Goal: Task Accomplishment & Management: Use online tool/utility

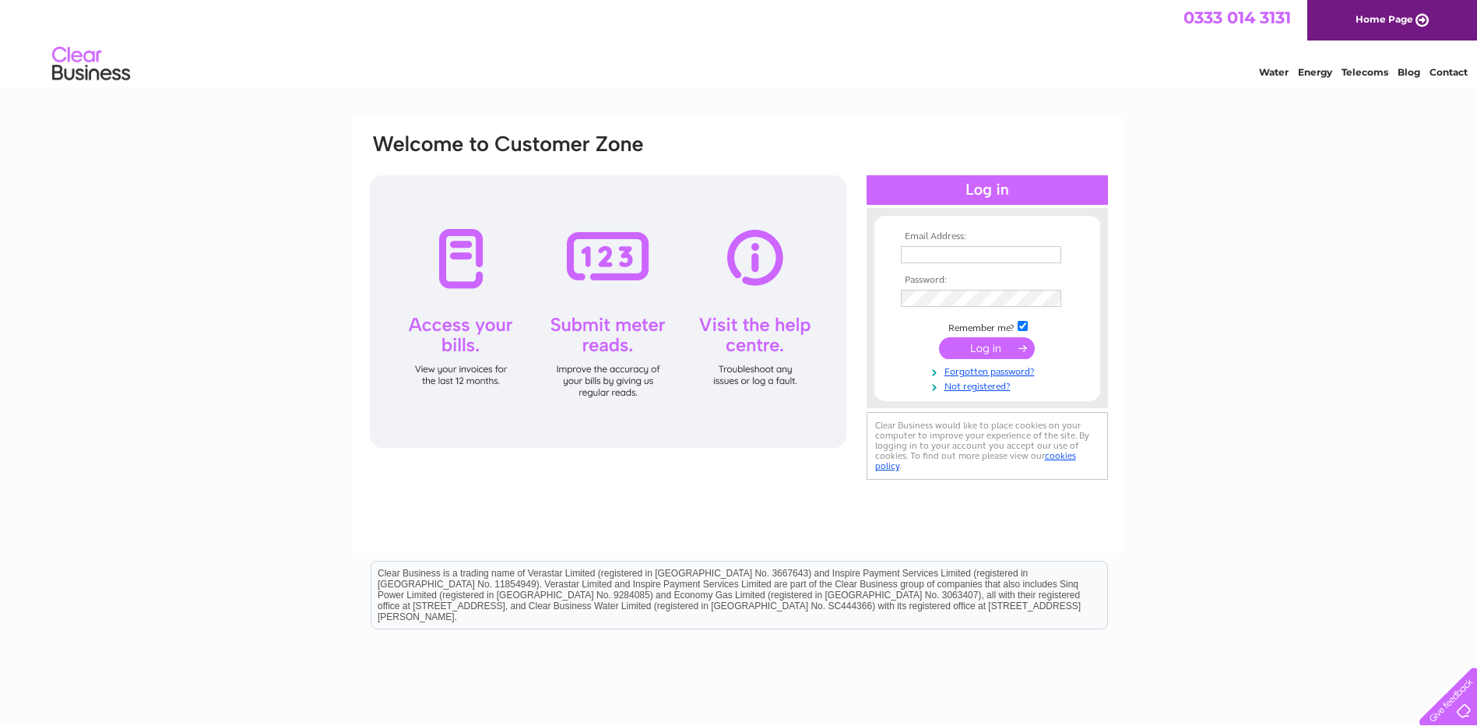
type input "jamesmenziesandsons@hotmail.co.uk"
click at [994, 350] on input "submit" at bounding box center [987, 348] width 96 height 22
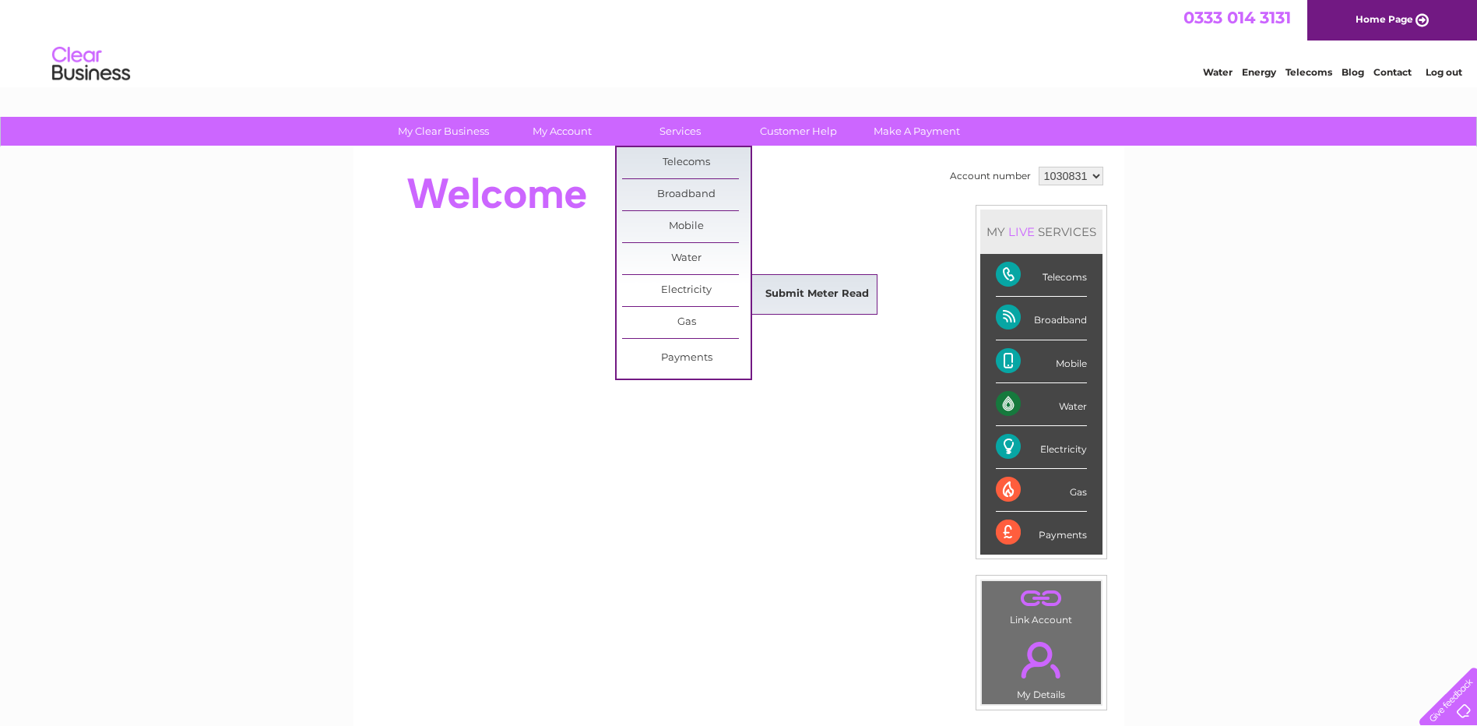
click at [851, 289] on link "Submit Meter Read" at bounding box center [817, 294] width 128 height 31
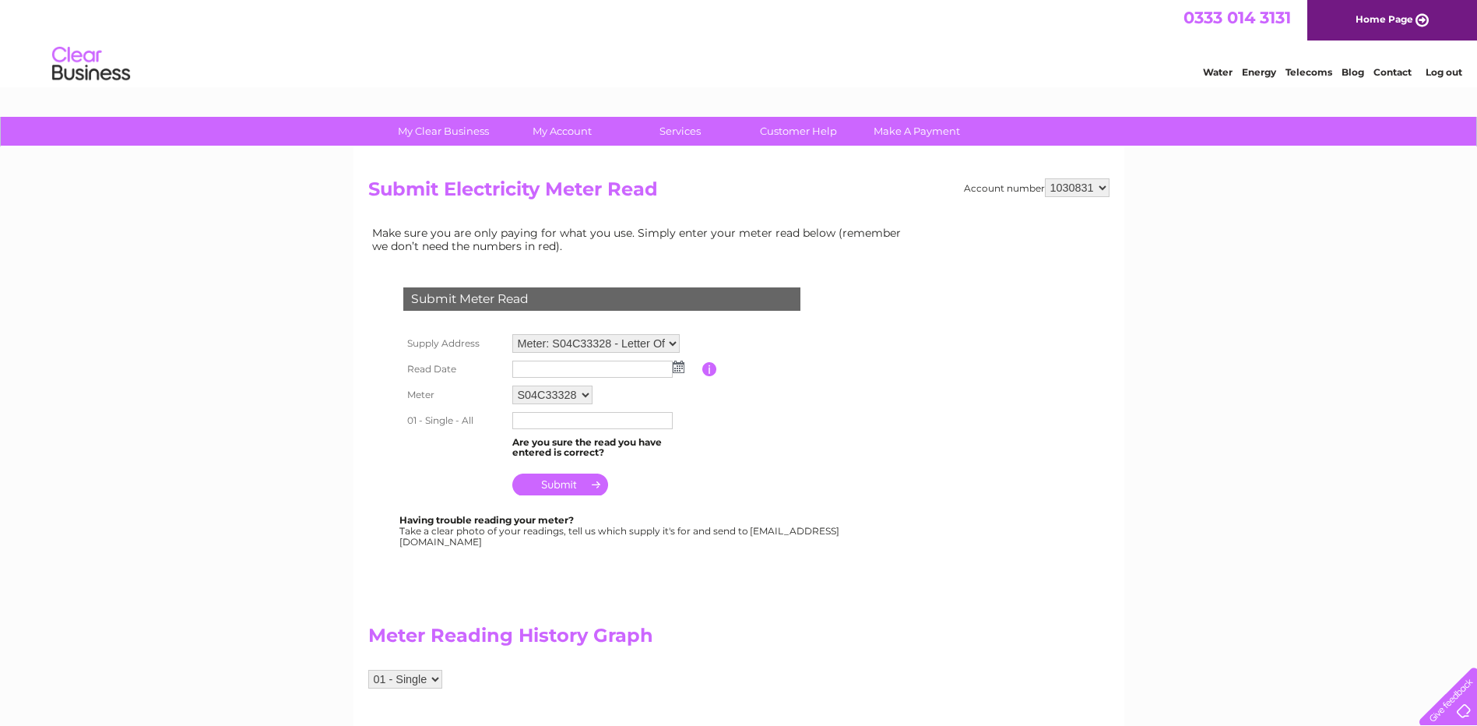
click at [682, 364] on img at bounding box center [679, 367] width 12 height 12
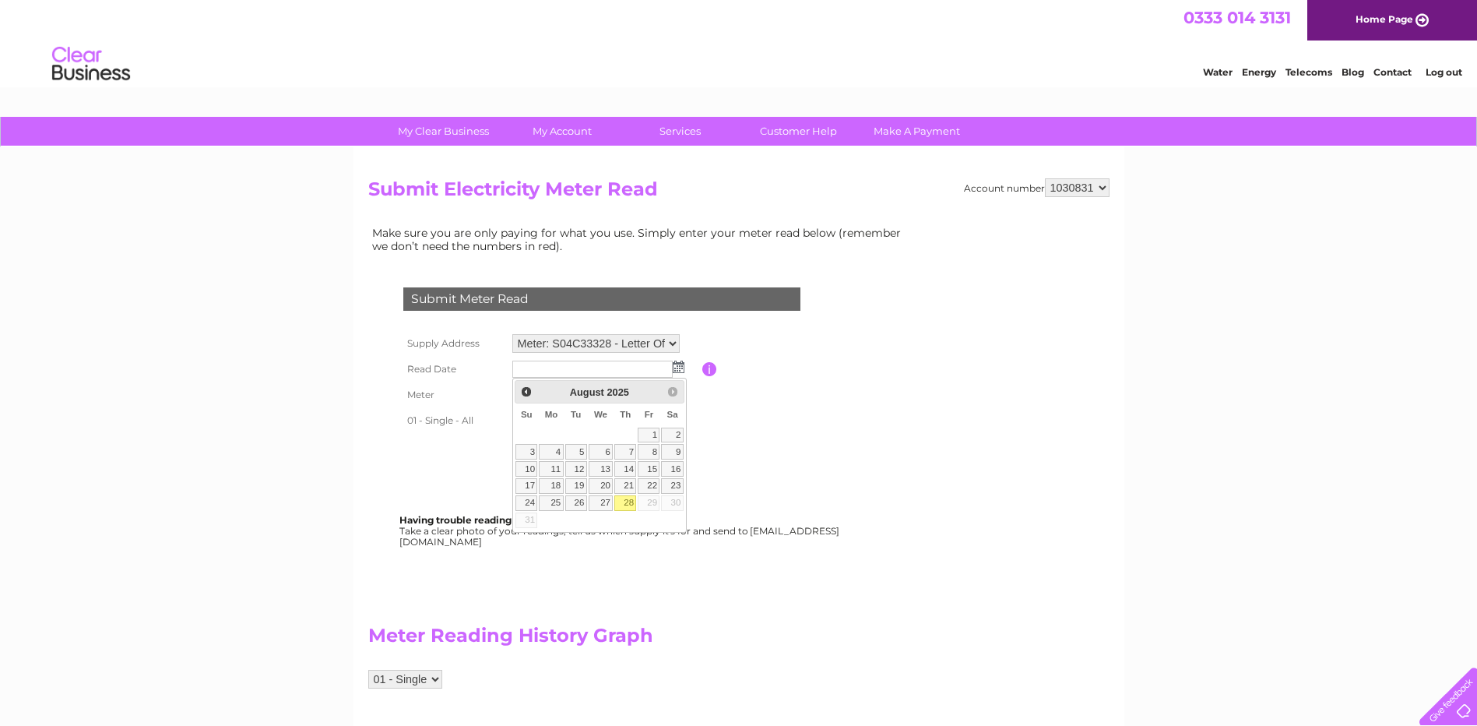
click at [624, 503] on link "28" at bounding box center [625, 503] width 22 height 16
type input "2025/08/28"
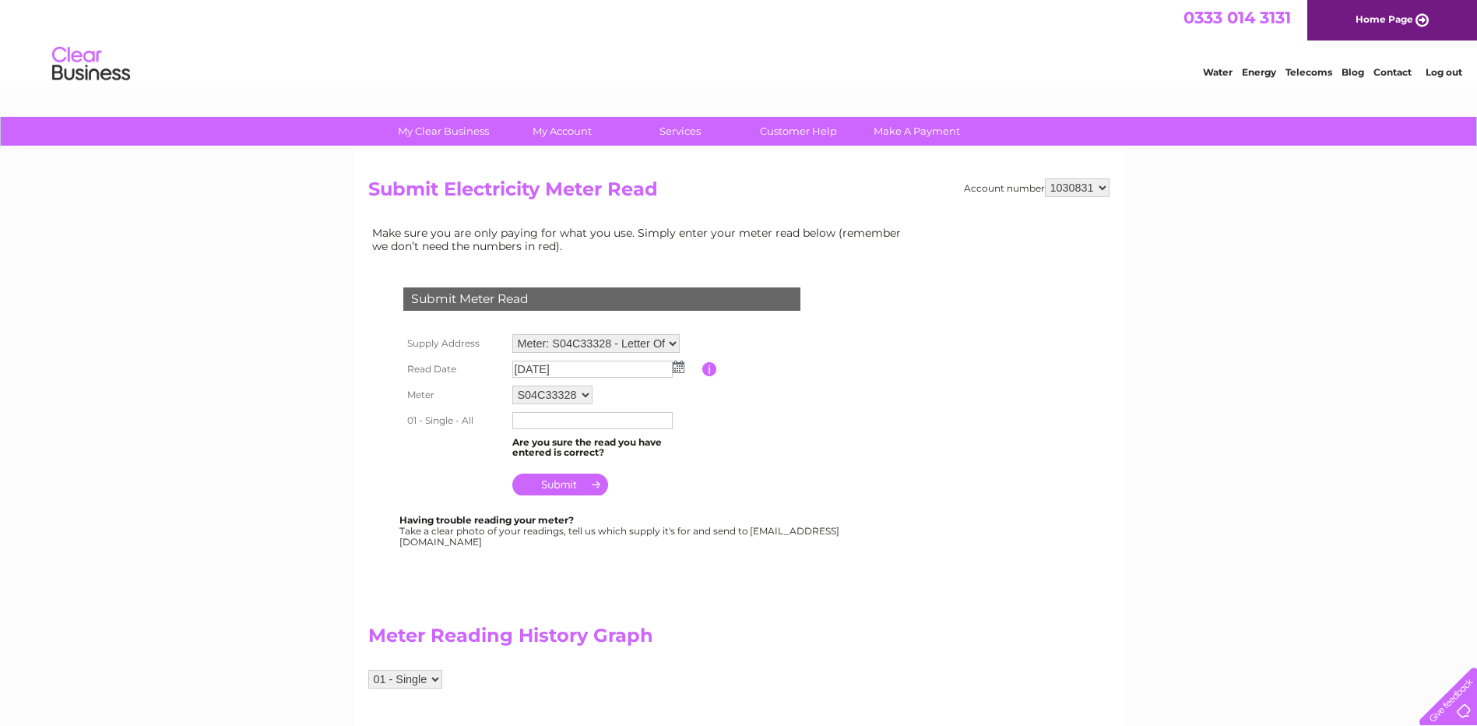
click at [522, 417] on input "text" at bounding box center [592, 420] width 160 height 17
type input "54847"
click at [561, 492] on input "submit" at bounding box center [560, 484] width 96 height 22
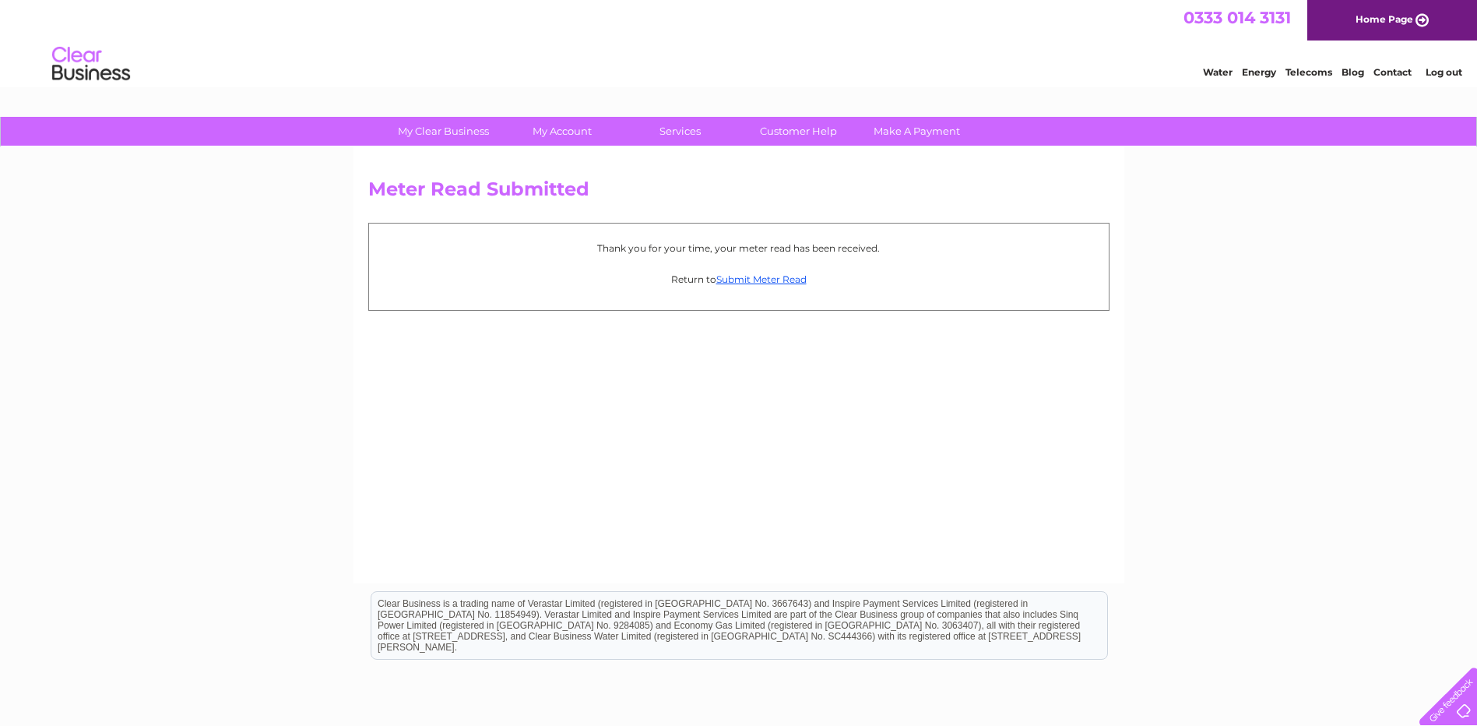
click at [1441, 70] on link "Log out" at bounding box center [1444, 72] width 37 height 12
